Goal: Transaction & Acquisition: Book appointment/travel/reservation

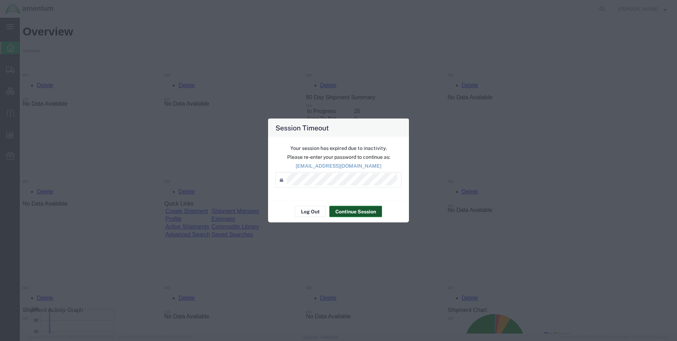
click at [353, 210] on button "Continue Session" at bounding box center [355, 211] width 53 height 11
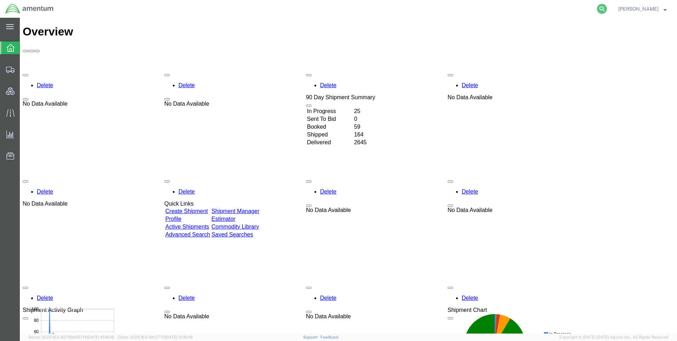
click at [606, 6] on icon at bounding box center [602, 9] width 10 height 10
paste input "DCO-25223-166658"
click at [607, 8] on icon at bounding box center [602, 9] width 10 height 10
type input "DCO-25223-166658"
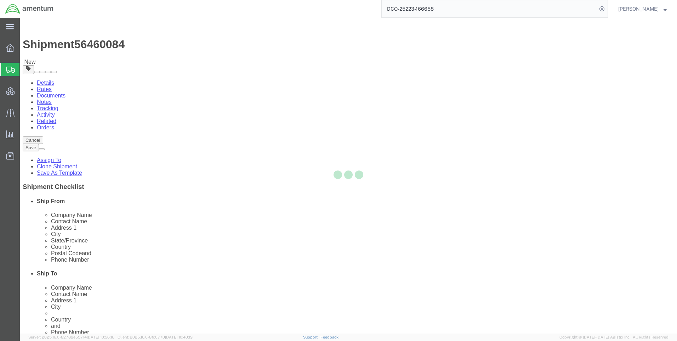
select select "42668"
select select "42657"
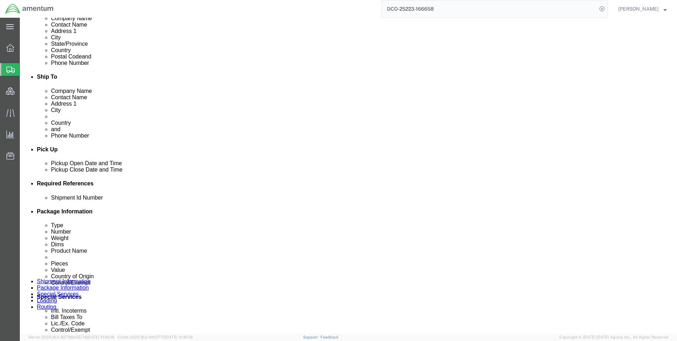
scroll to position [248, 0]
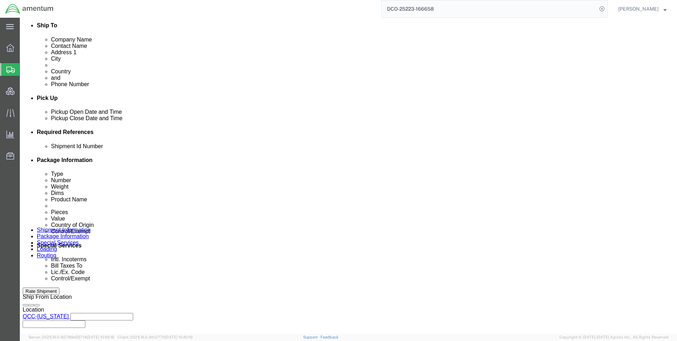
click icon
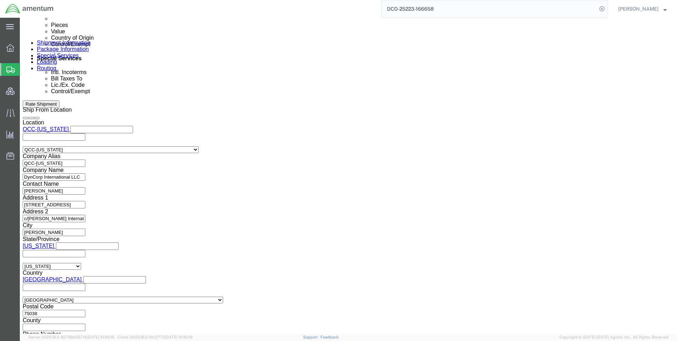
scroll to position [453, 0]
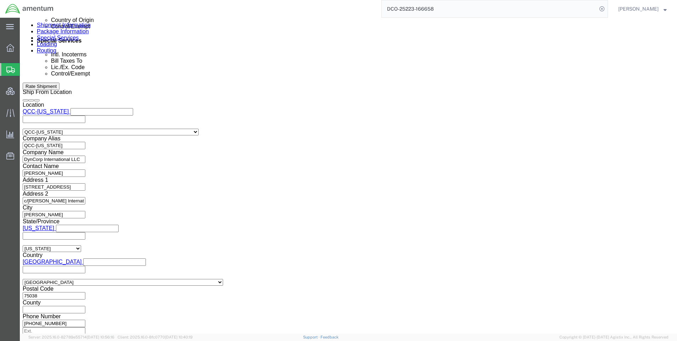
click button "Continue"
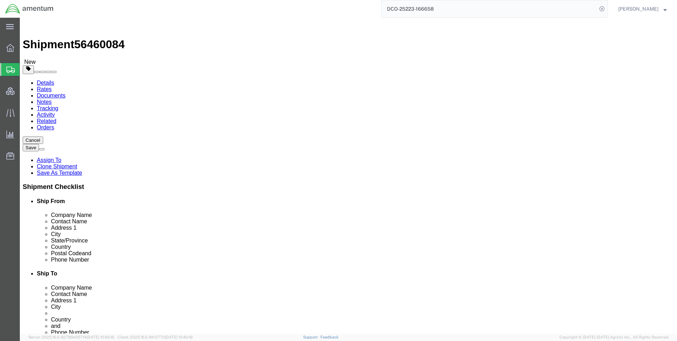
click button "Continue"
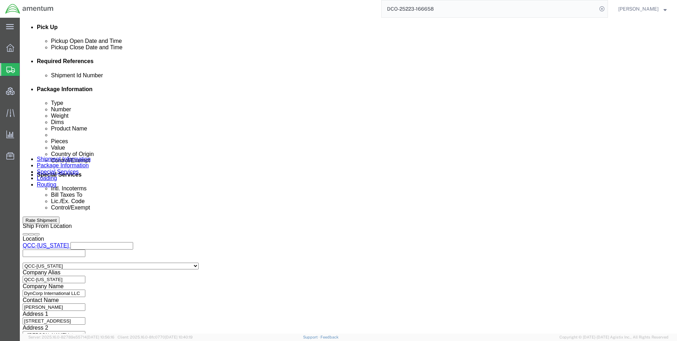
scroll to position [390, 0]
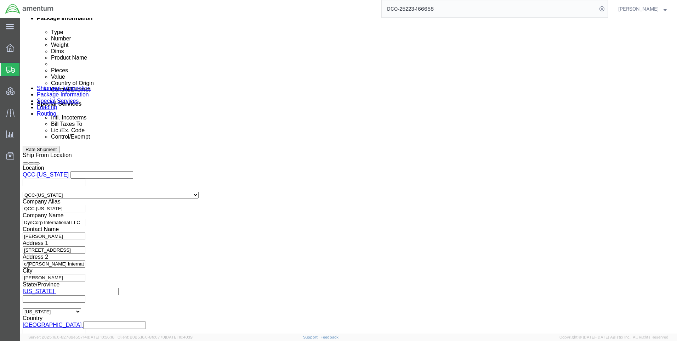
click select "Select ATF BIS DEA EPA FDA FTR ITAR OFAC Other (OPA)"
click div "Control/Exempt Select ATF BIS DEA EPA FDA FTR ITAR OFAC Other (OPA) Lic./Ex. Co…"
click select "Select AES-Direct EEI Carrier File EEI EEI Exempt"
select select "AESD"
click select "Select AES-Direct EEI Carrier File EEI EEI Exempt"
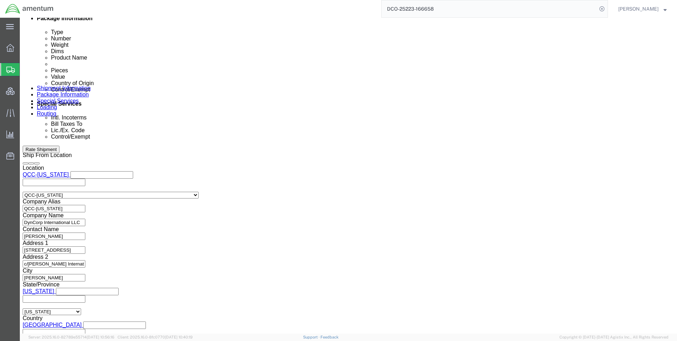
click button "Rate Shipment"
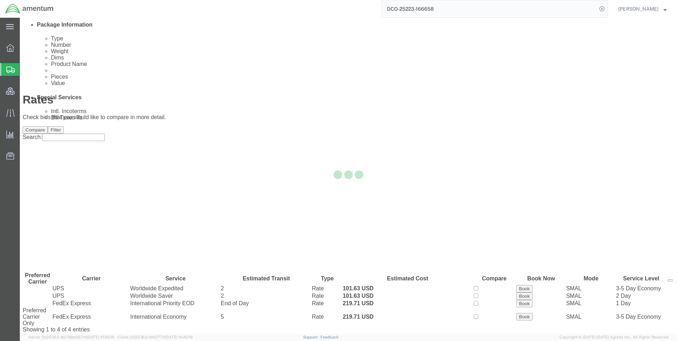
scroll to position [0, 0]
